Goal: Information Seeking & Learning: Learn about a topic

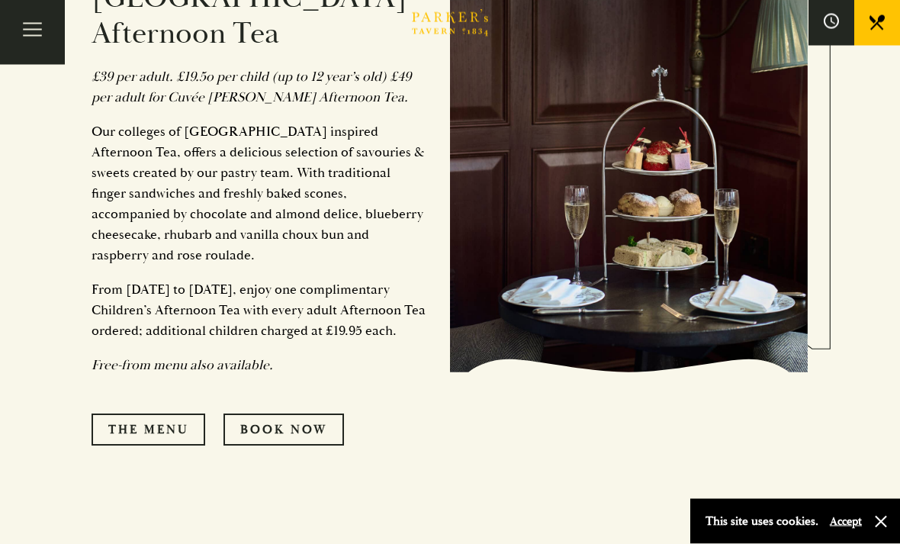
scroll to position [790, 0]
click at [169, 424] on link "The Menu" at bounding box center [149, 429] width 114 height 32
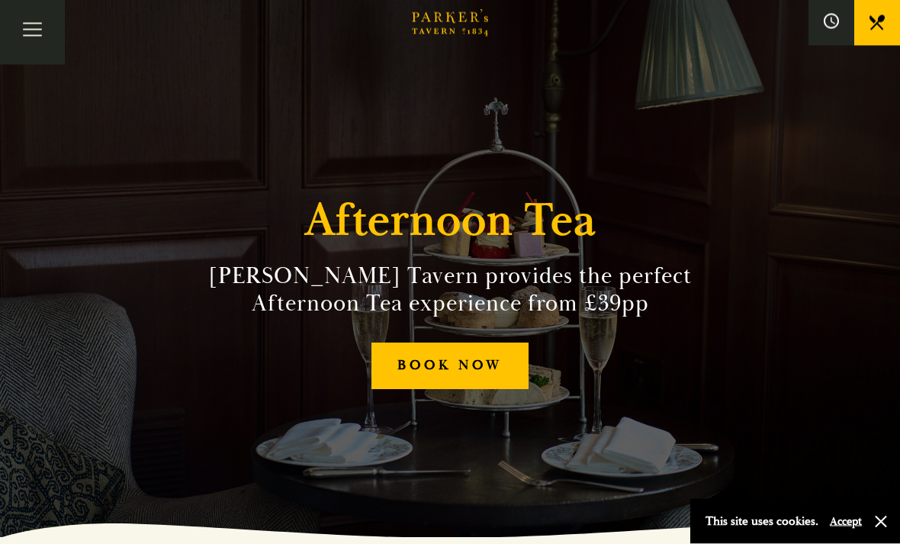
scroll to position [0, 0]
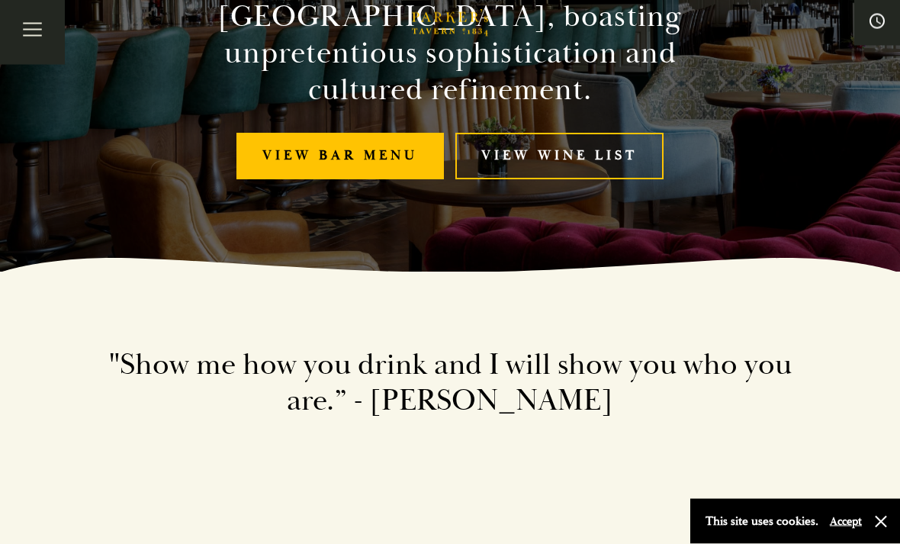
scroll to position [267, 0]
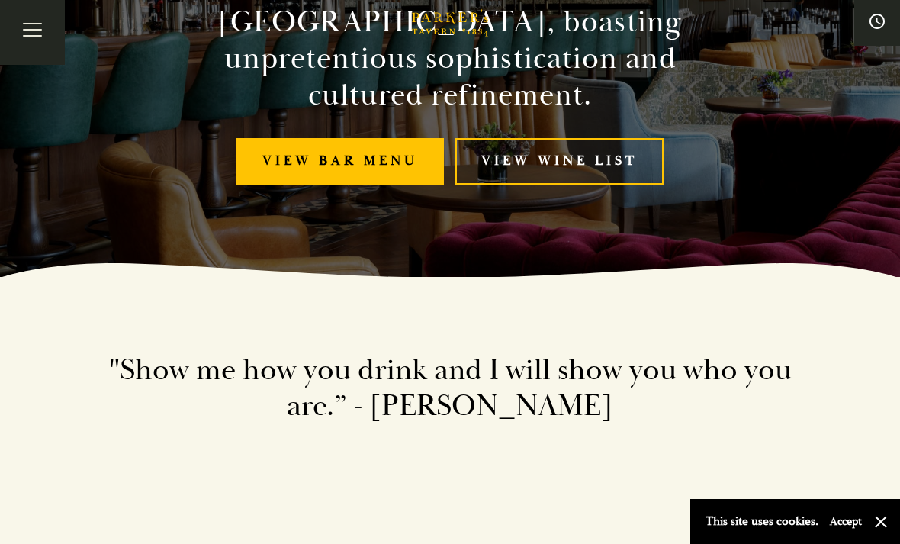
click at [298, 169] on link "View bar menu" at bounding box center [339, 161] width 207 height 47
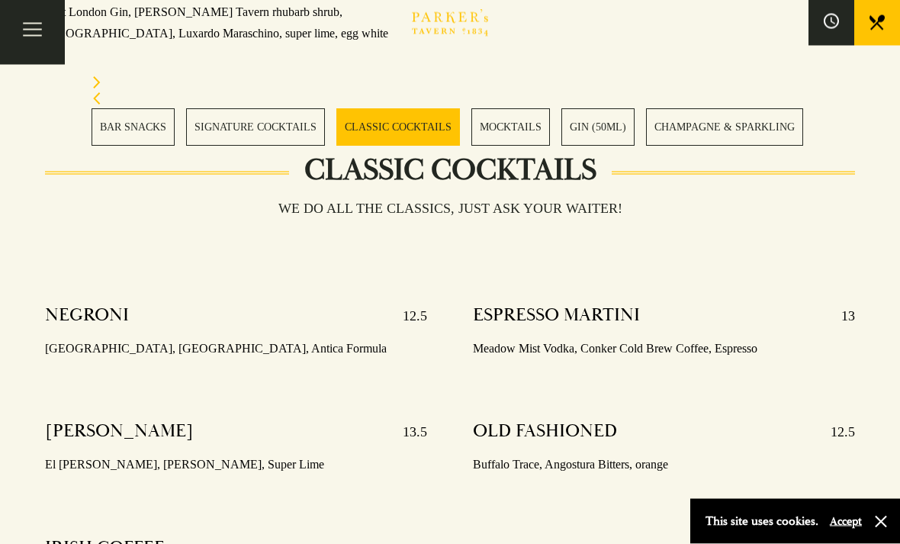
scroll to position [2164, 0]
click at [599, 134] on link "GIN (50ML)" at bounding box center [597, 126] width 73 height 37
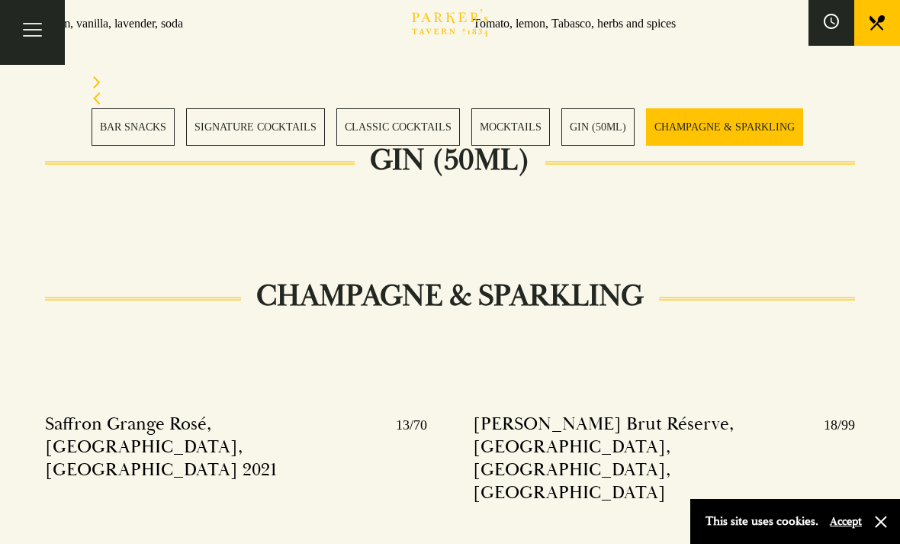
scroll to position [3289, 0]
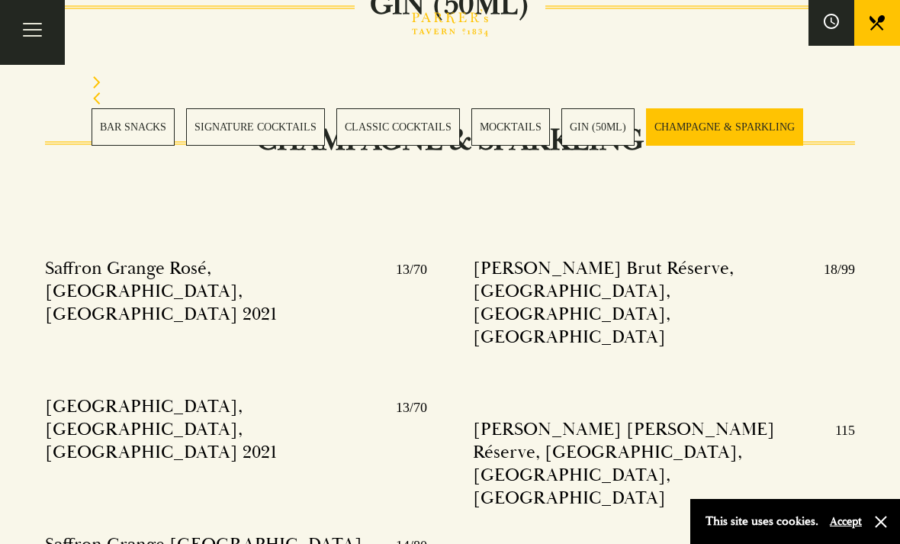
click at [140, 133] on link "BAR SNACKS" at bounding box center [133, 126] width 83 height 37
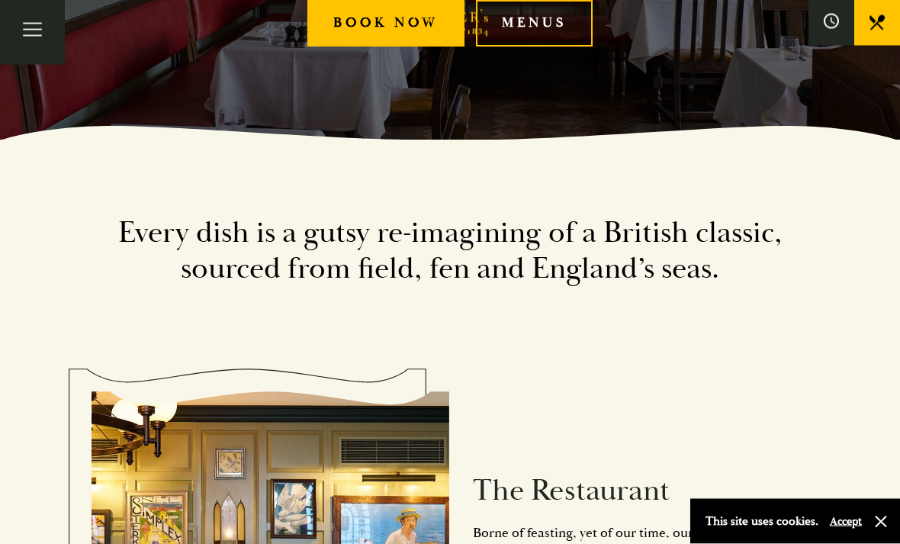
scroll to position [401, 0]
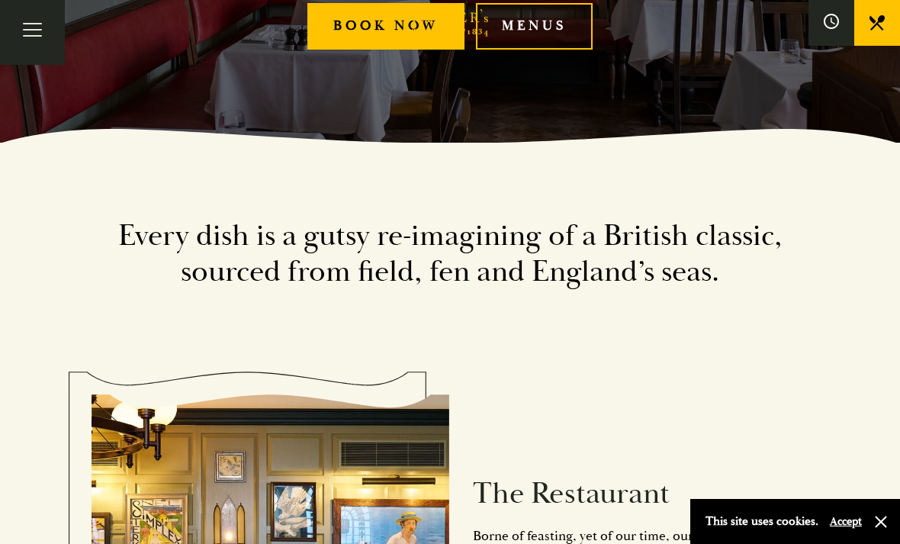
click at [550, 50] on link "Menus" at bounding box center [534, 26] width 117 height 47
